Goal: Task Accomplishment & Management: Use online tool/utility

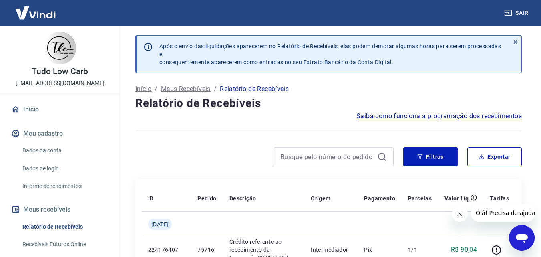
click at [462, 215] on icon "Fechar mensagem da empresa" at bounding box center [459, 213] width 6 height 6
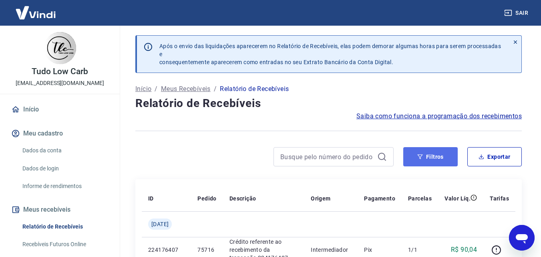
click at [418, 158] on icon "button" at bounding box center [420, 157] width 6 height 6
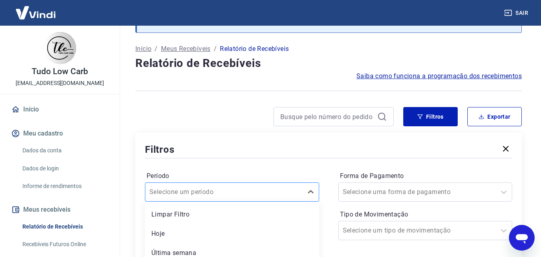
click at [245, 194] on div "option Última semana focused, 3 of 7. 7 results available. Use Up and Down to c…" at bounding box center [232, 191] width 174 height 19
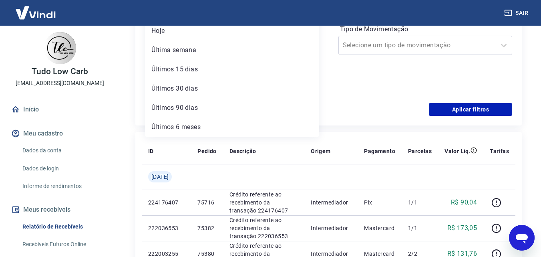
scroll to position [185, 0]
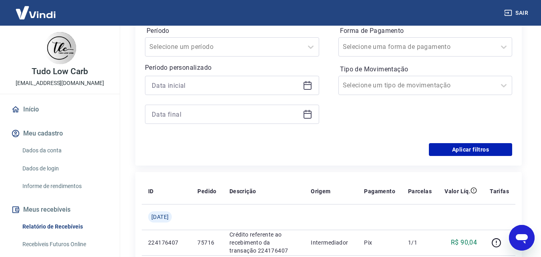
click at [376, 136] on div "Período Selecione um período Período personalizado Forma de Pagamento Selecione…" at bounding box center [328, 79] width 367 height 128
click at [306, 84] on icon at bounding box center [308, 84] width 8 height 1
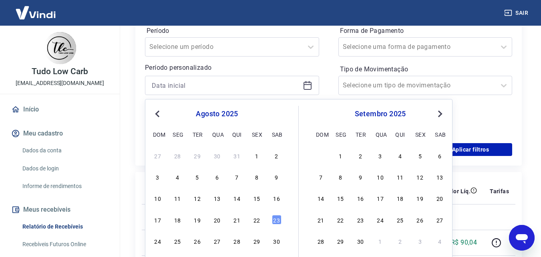
click at [158, 113] on span "Previous Month" at bounding box center [158, 113] width 0 height 9
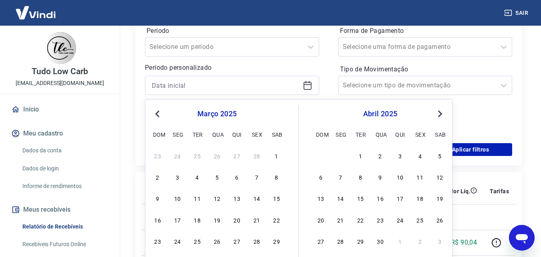
click at [158, 113] on span "Previous Month" at bounding box center [158, 113] width 0 height 9
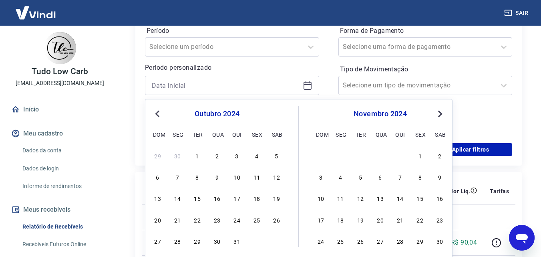
click at [158, 113] on span "Previous Month" at bounding box center [158, 113] width 0 height 9
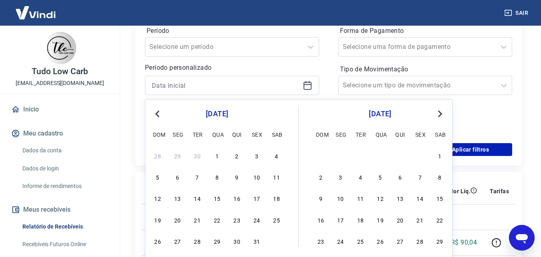
click at [158, 113] on span "Previous Month" at bounding box center [158, 113] width 0 height 9
click at [180, 155] on div "1" at bounding box center [178, 156] width 10 height 10
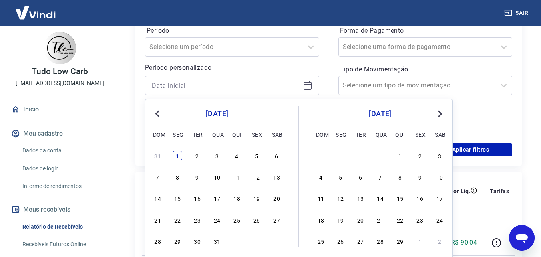
type input "[DATE]"
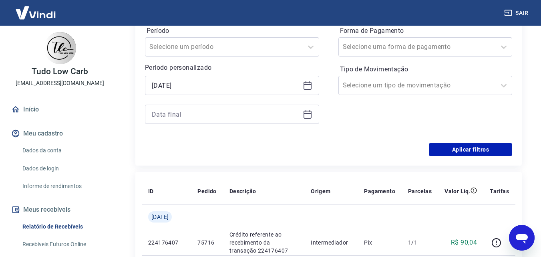
click at [308, 115] on icon at bounding box center [308, 114] width 10 height 10
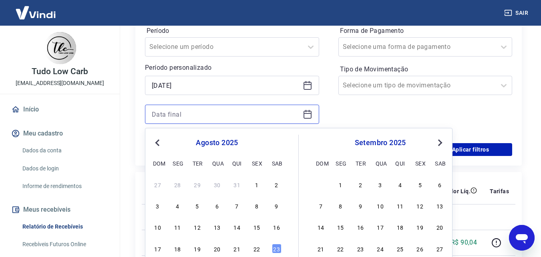
scroll to position [265, 0]
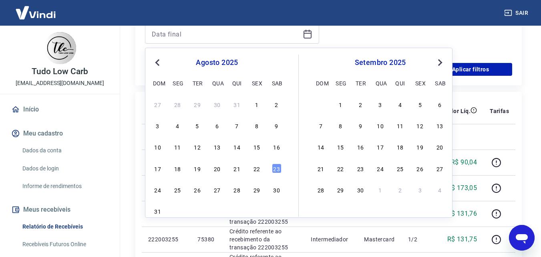
click at [158, 62] on span "Previous Month" at bounding box center [158, 62] width 0 height 9
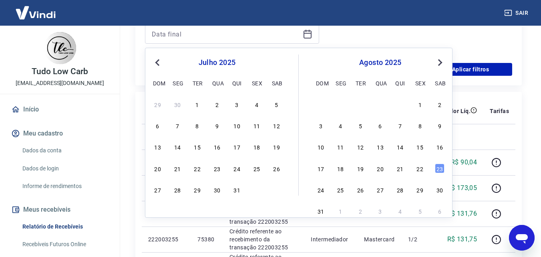
click at [158, 62] on span "Previous Month" at bounding box center [158, 62] width 0 height 9
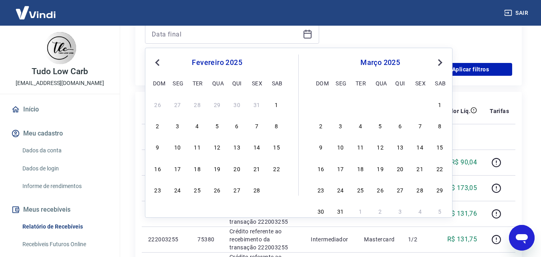
click at [158, 62] on span "Previous Month" at bounding box center [158, 62] width 0 height 9
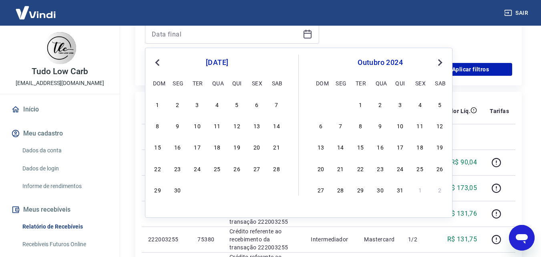
click at [158, 62] on span "Previous Month" at bounding box center [158, 62] width 0 height 9
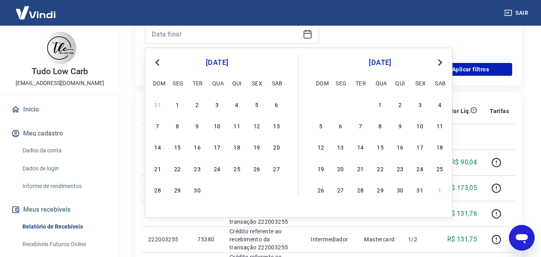
click at [158, 62] on span "Previous Month" at bounding box center [158, 62] width 0 height 9
click at [216, 192] on div "31" at bounding box center [217, 190] width 10 height 10
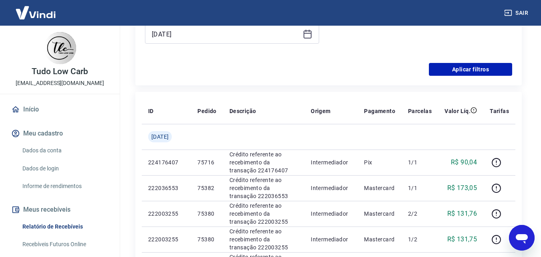
type input "[DATE]"
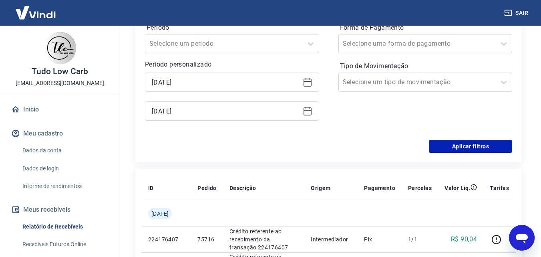
scroll to position [185, 0]
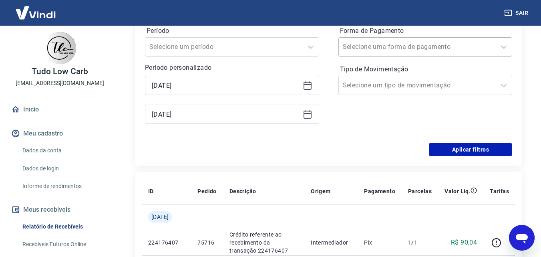
click at [423, 47] on div at bounding box center [417, 46] width 149 height 11
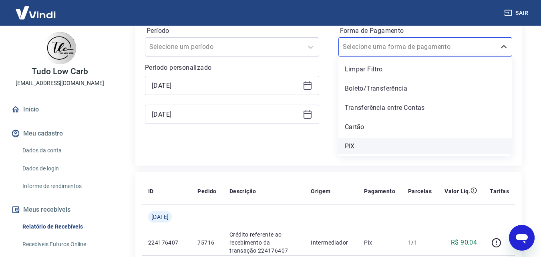
click at [371, 147] on div "PIX" at bounding box center [425, 146] width 174 height 16
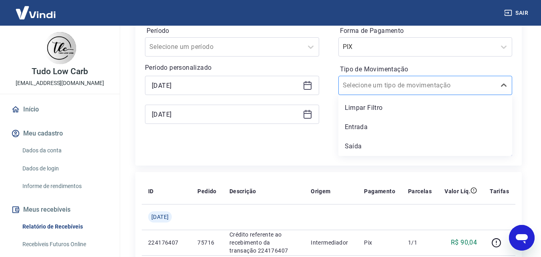
click at [380, 87] on input "Tipo de Movimentação" at bounding box center [383, 85] width 81 height 10
click at [309, 141] on div "Período Selecione um período Período personalizado Selected date: [DATE] [DATE]…" at bounding box center [328, 79] width 367 height 128
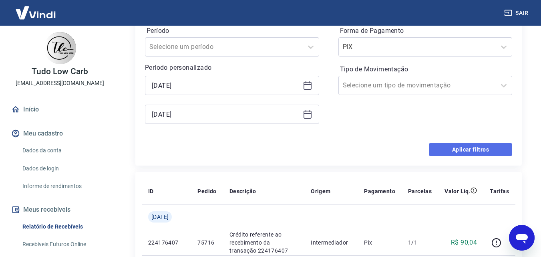
click at [484, 149] on button "Aplicar filtros" at bounding box center [470, 149] width 83 height 13
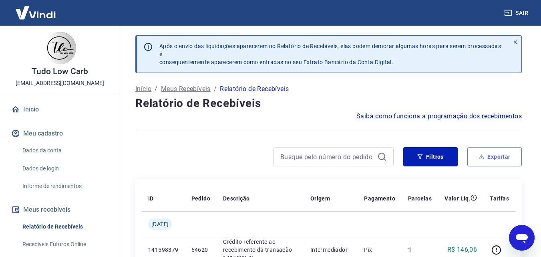
click at [508, 154] on button "Exportar" at bounding box center [494, 156] width 54 height 19
type input "[DATE]"
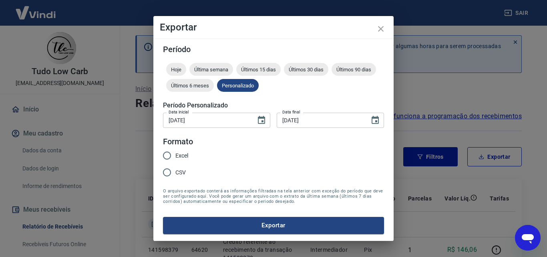
click at [166, 154] on input "Excel" at bounding box center [167, 155] width 17 height 17
radio input "true"
click at [300, 224] on button "Exportar" at bounding box center [273, 225] width 221 height 17
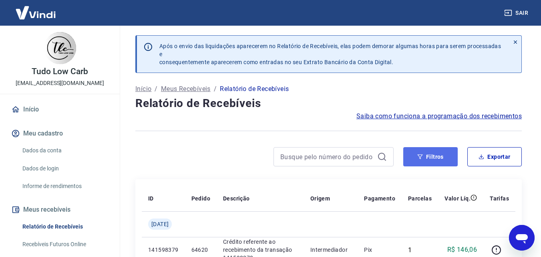
click at [423, 154] on icon "button" at bounding box center [420, 157] width 6 height 6
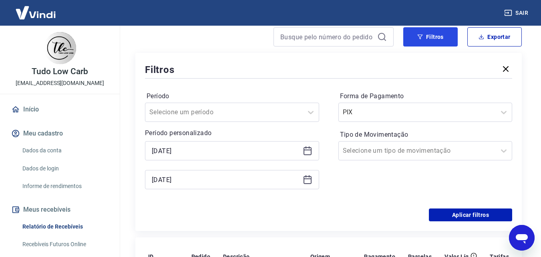
scroll to position [120, 0]
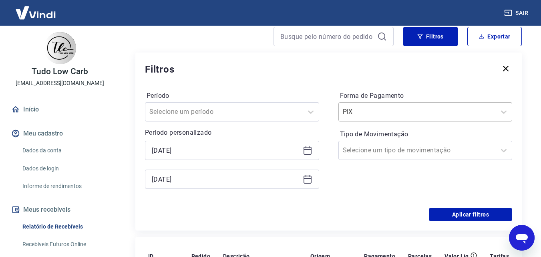
click at [394, 107] on input "Forma de Pagamento" at bounding box center [383, 112] width 81 height 10
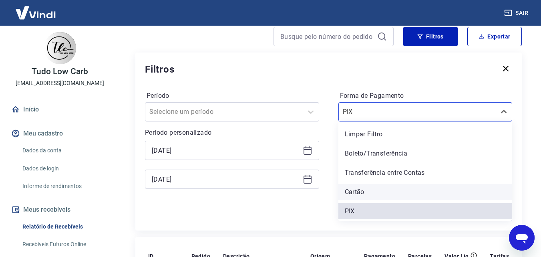
click at [366, 190] on div "Cartão" at bounding box center [425, 192] width 174 height 16
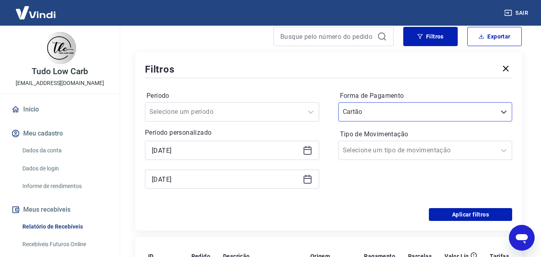
click at [352, 188] on div "Forma de Pagamento option Cartão, selected. Select is focused ,type to refine l…" at bounding box center [425, 143] width 174 height 109
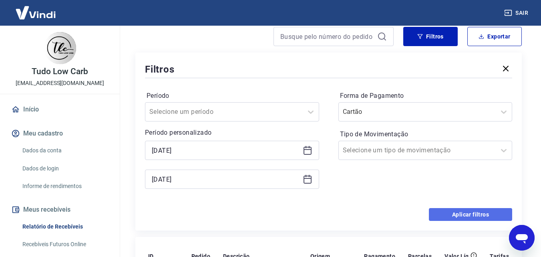
click at [482, 212] on button "Aplicar filtros" at bounding box center [470, 214] width 83 height 13
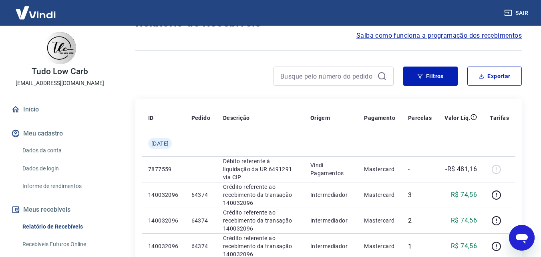
scroll to position [80, 0]
click at [503, 79] on button "Exportar" at bounding box center [494, 76] width 54 height 19
type input "[DATE]"
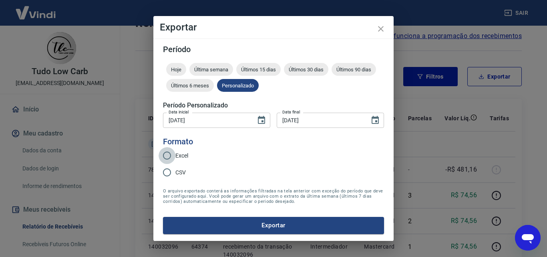
click at [167, 155] on input "Excel" at bounding box center [167, 155] width 17 height 17
radio input "true"
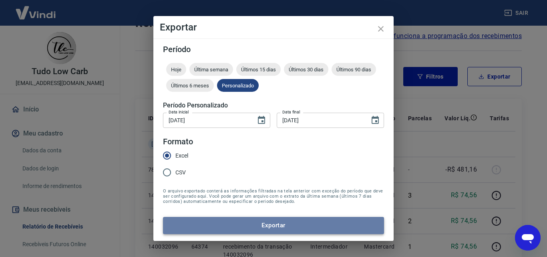
click at [285, 225] on button "Exportar" at bounding box center [273, 225] width 221 height 17
